Goal: Information Seeking & Learning: Learn about a topic

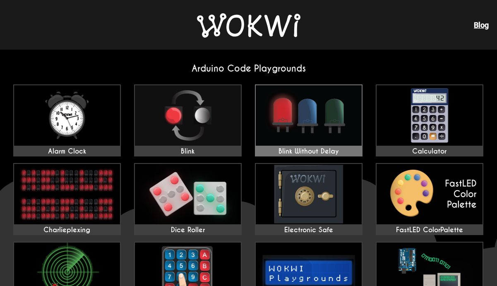
click at [265, 134] on img at bounding box center [309, 115] width 106 height 60
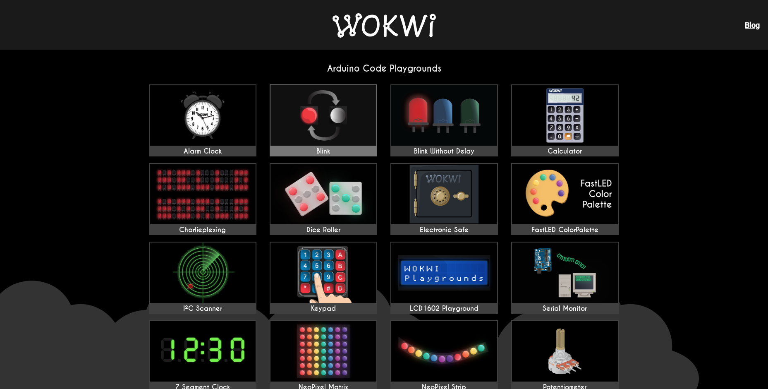
click at [316, 146] on link "Blink" at bounding box center [324, 120] width 108 height 72
